Goal: Information Seeking & Learning: Learn about a topic

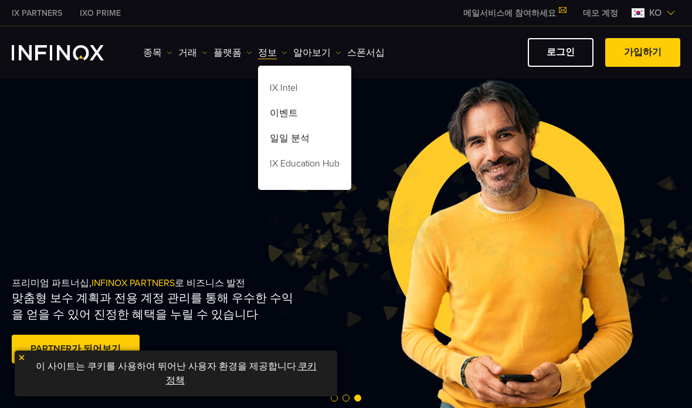
click at [267, 49] on link "정보" at bounding box center [272, 53] width 29 height 14
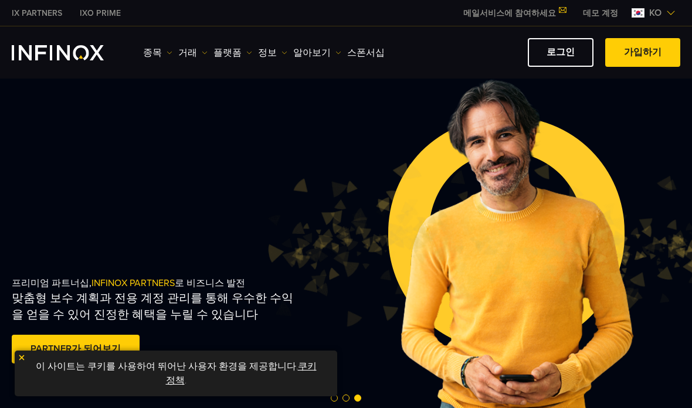
click at [258, 52] on link "정보" at bounding box center [272, 53] width 29 height 14
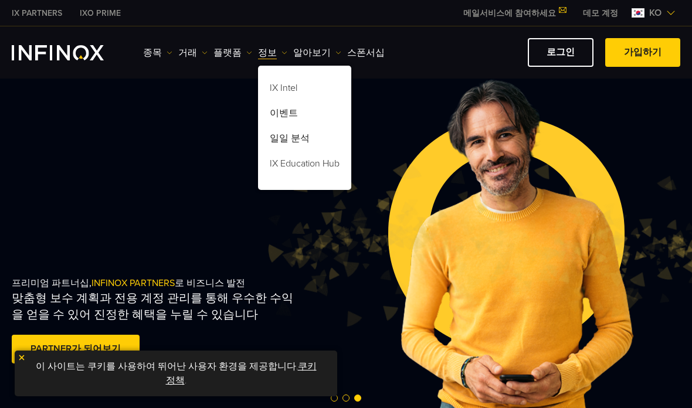
click at [302, 46] on link "알아보기" at bounding box center [317, 53] width 48 height 14
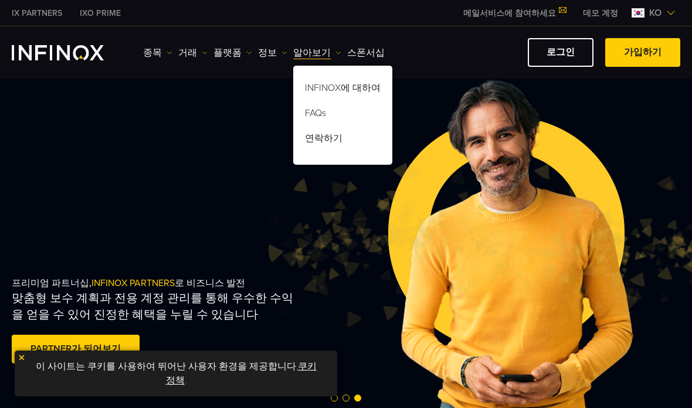
click at [309, 112] on link "FAQs" at bounding box center [342, 115] width 99 height 25
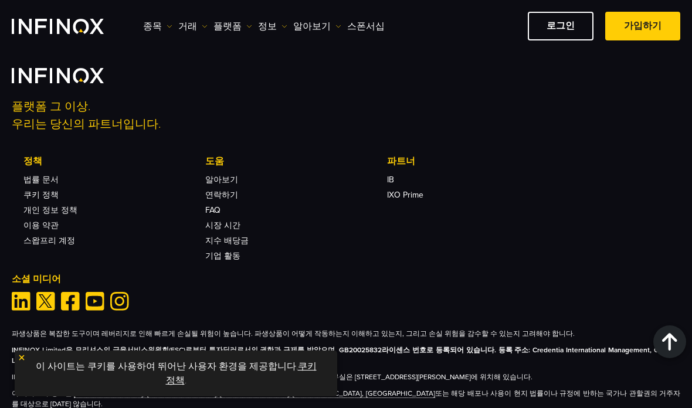
scroll to position [3860, 0]
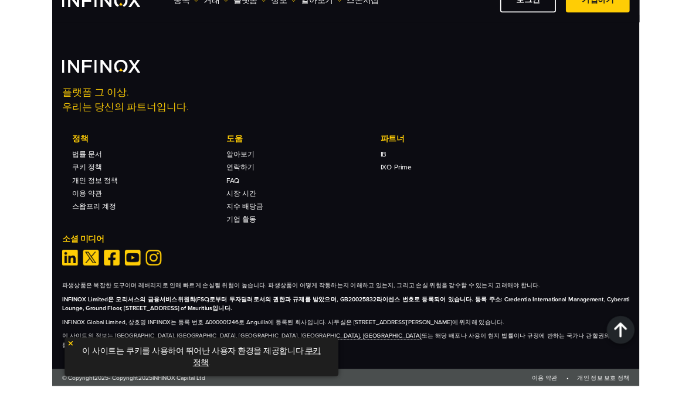
scroll to position [5487, 0]
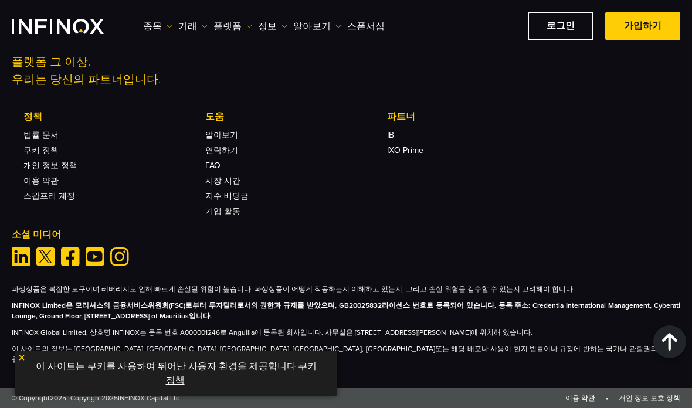
click at [61, 201] on link "스왑프리 계정" at bounding box center [49, 196] width 52 height 10
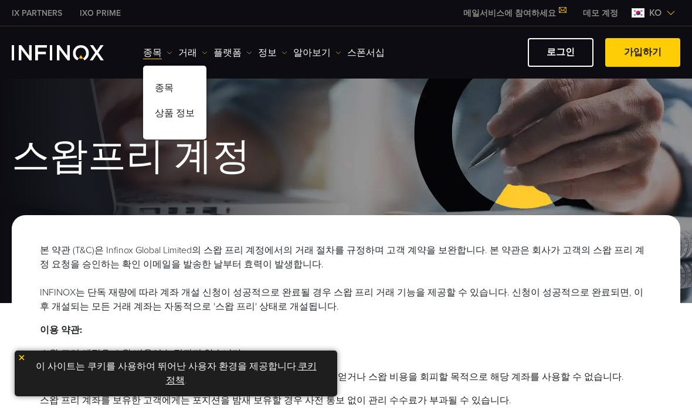
click at [246, 50] on img at bounding box center [249, 53] width 6 height 6
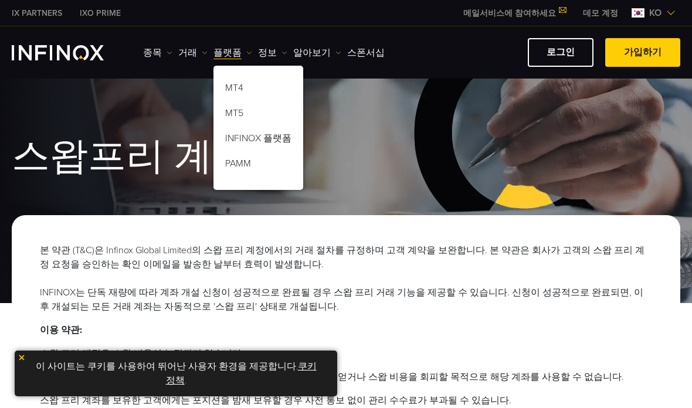
click at [183, 54] on link "거래" at bounding box center [192, 53] width 29 height 14
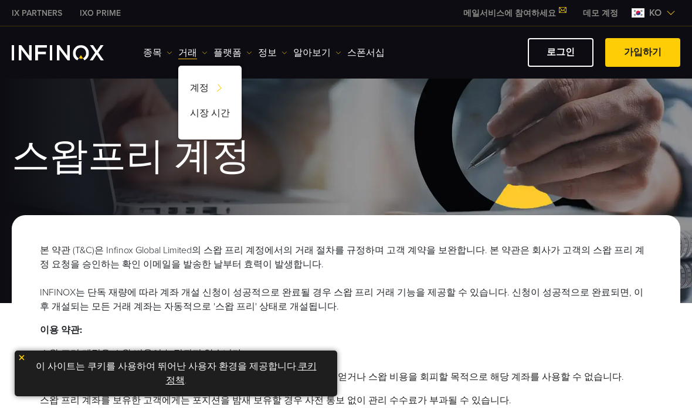
click at [347, 48] on link "스폰서십" at bounding box center [366, 53] width 38 height 14
